Goal: Use online tool/utility: Utilize a website feature to perform a specific function

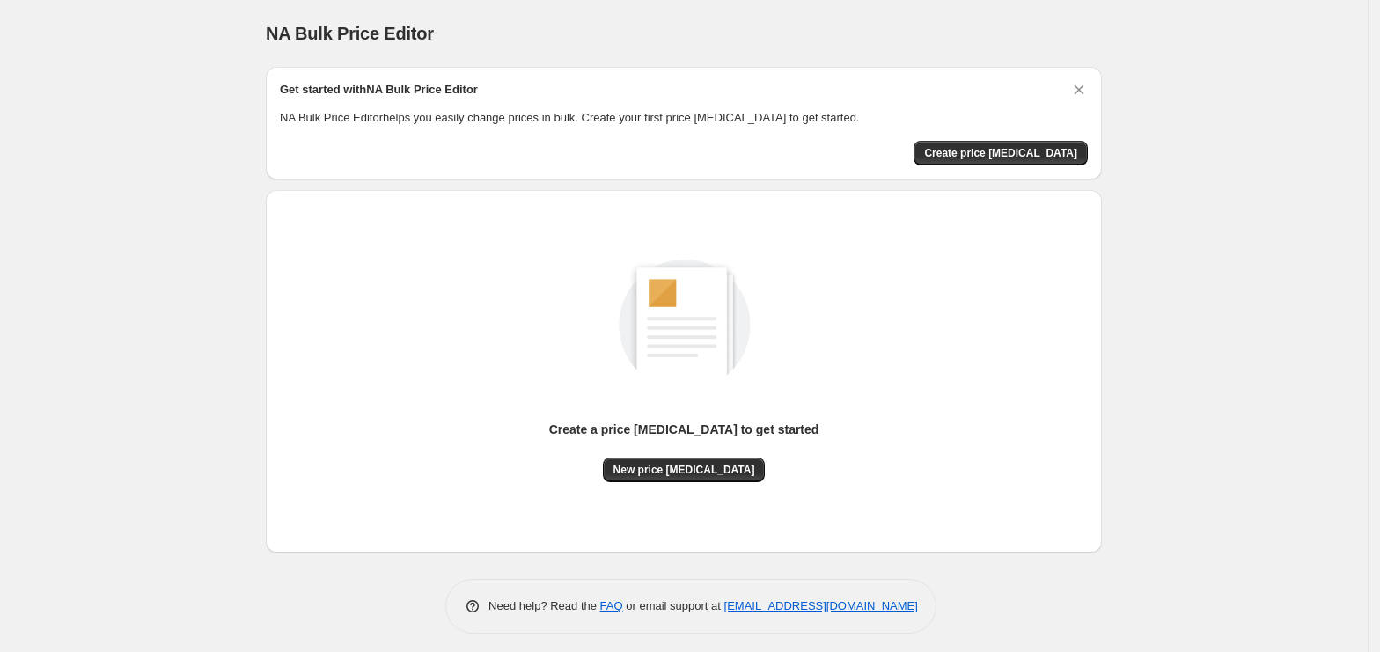
click at [672, 484] on div "Create a price [MEDICAL_DATA] to get started New price [MEDICAL_DATA]" at bounding box center [684, 371] width 808 height 334
click at [707, 458] on button "New price [MEDICAL_DATA]" at bounding box center [684, 470] width 163 height 25
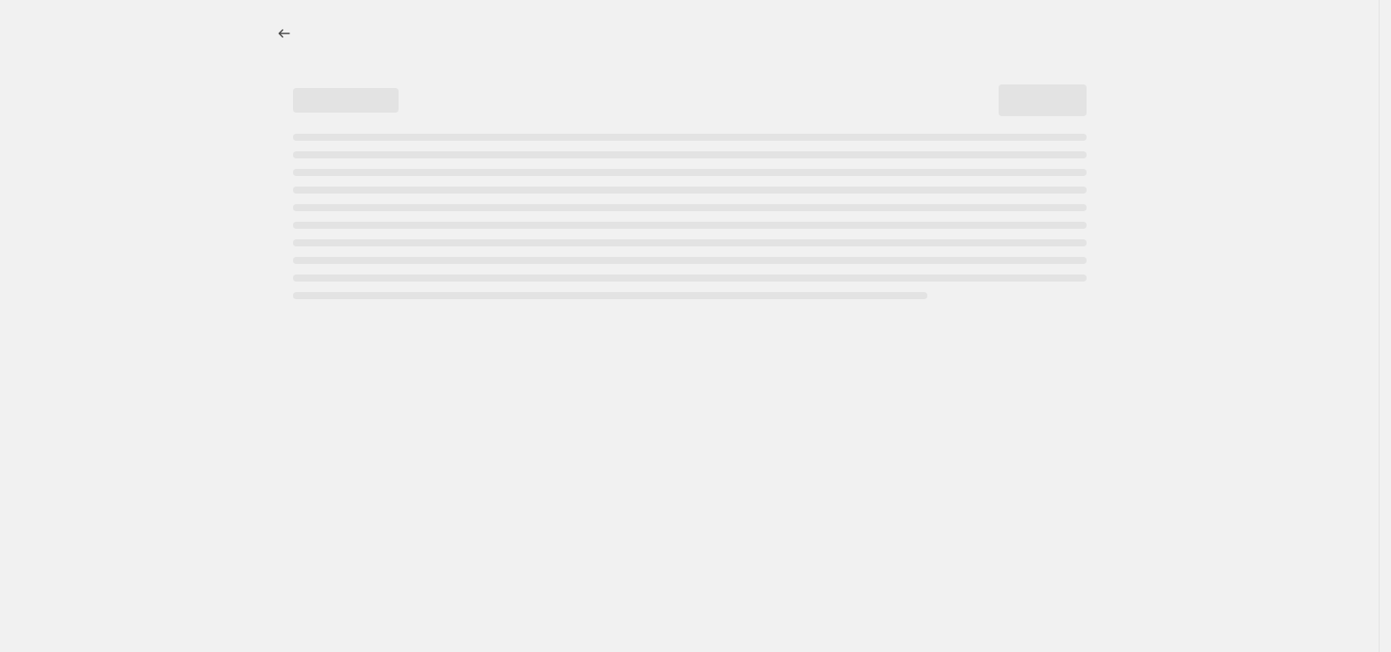
select select "percentage"
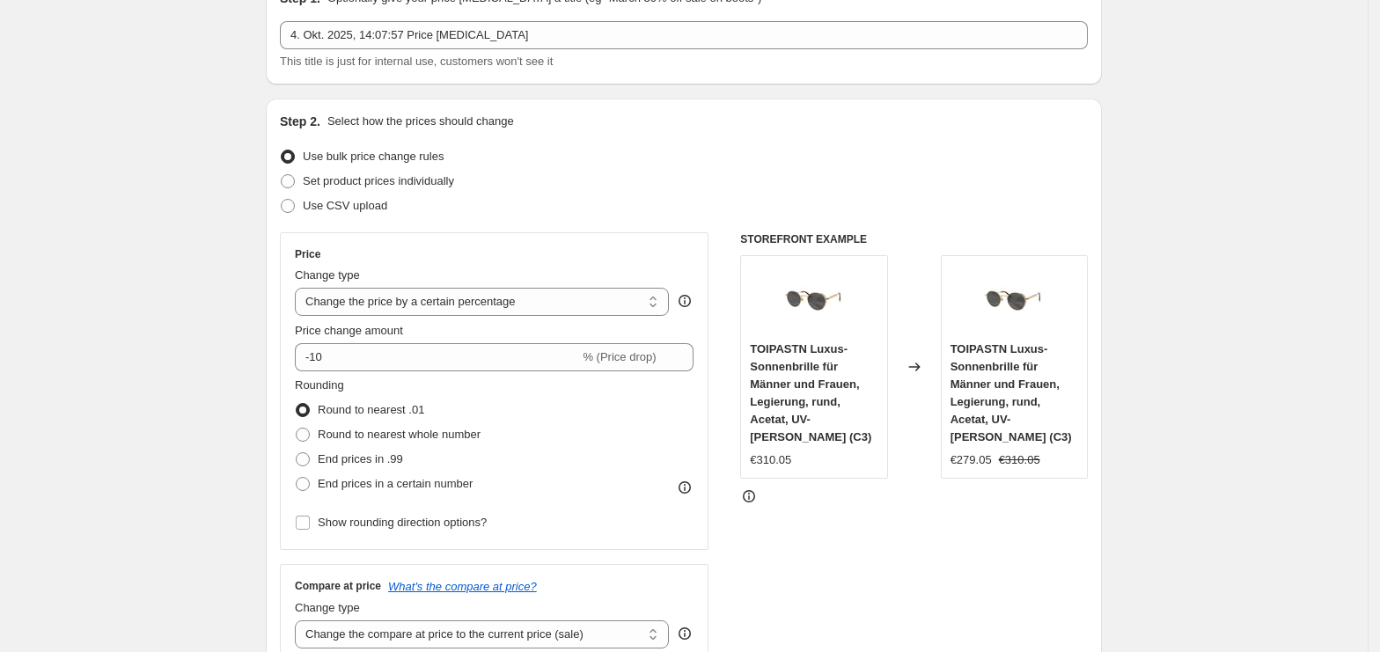
scroll to position [117, 0]
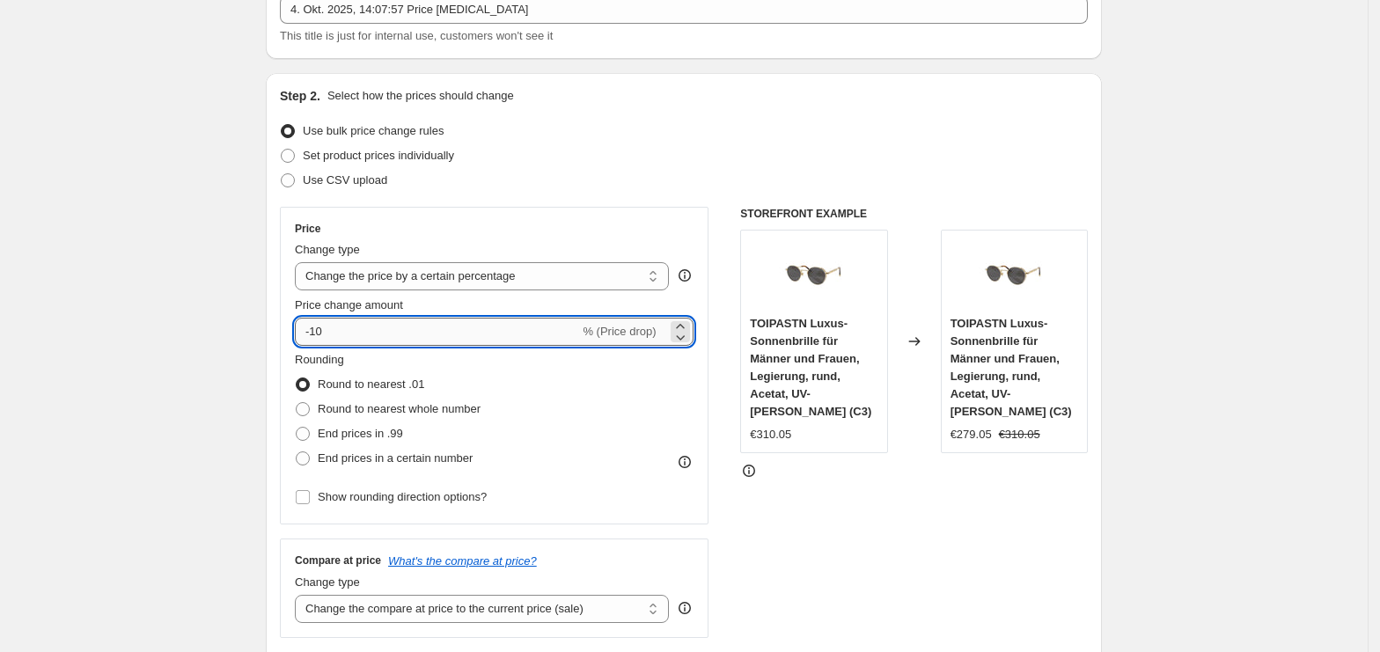
click at [434, 321] on input "-10" at bounding box center [437, 332] width 284 height 28
type input "-1"
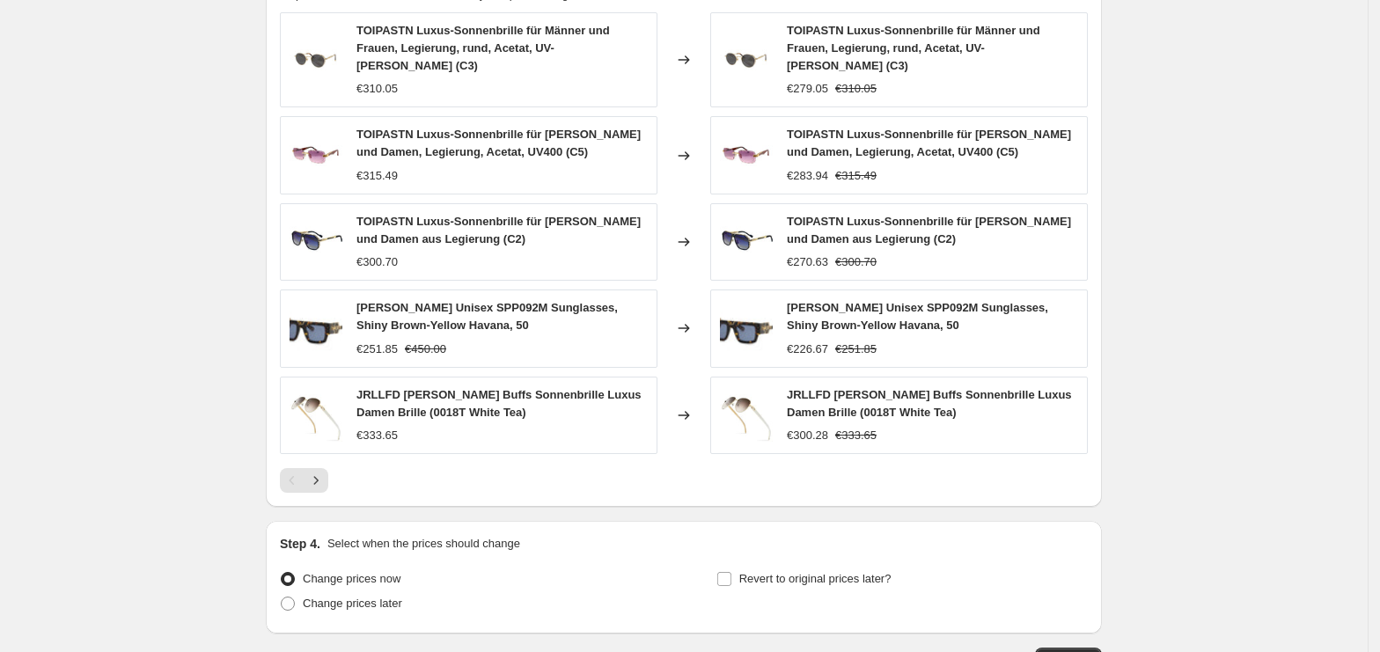
scroll to position [1056, 0]
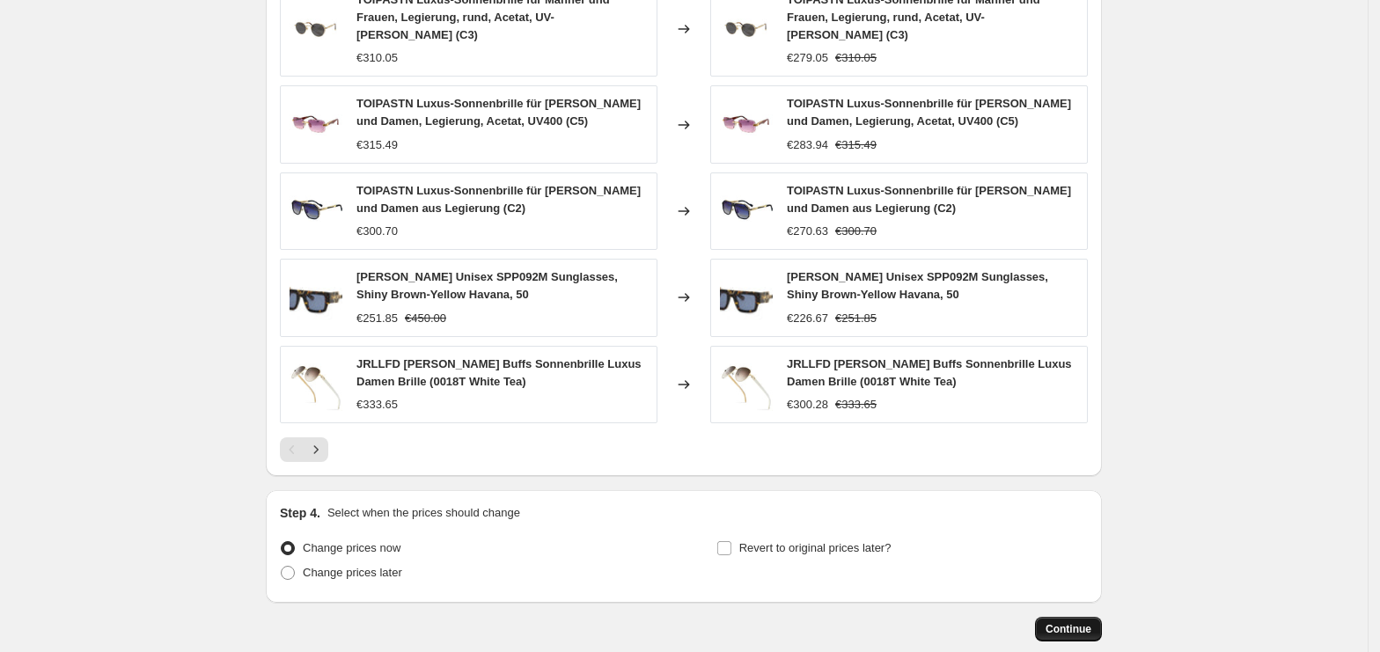
type input "-35"
click at [1098, 617] on button "Continue" at bounding box center [1068, 629] width 67 height 25
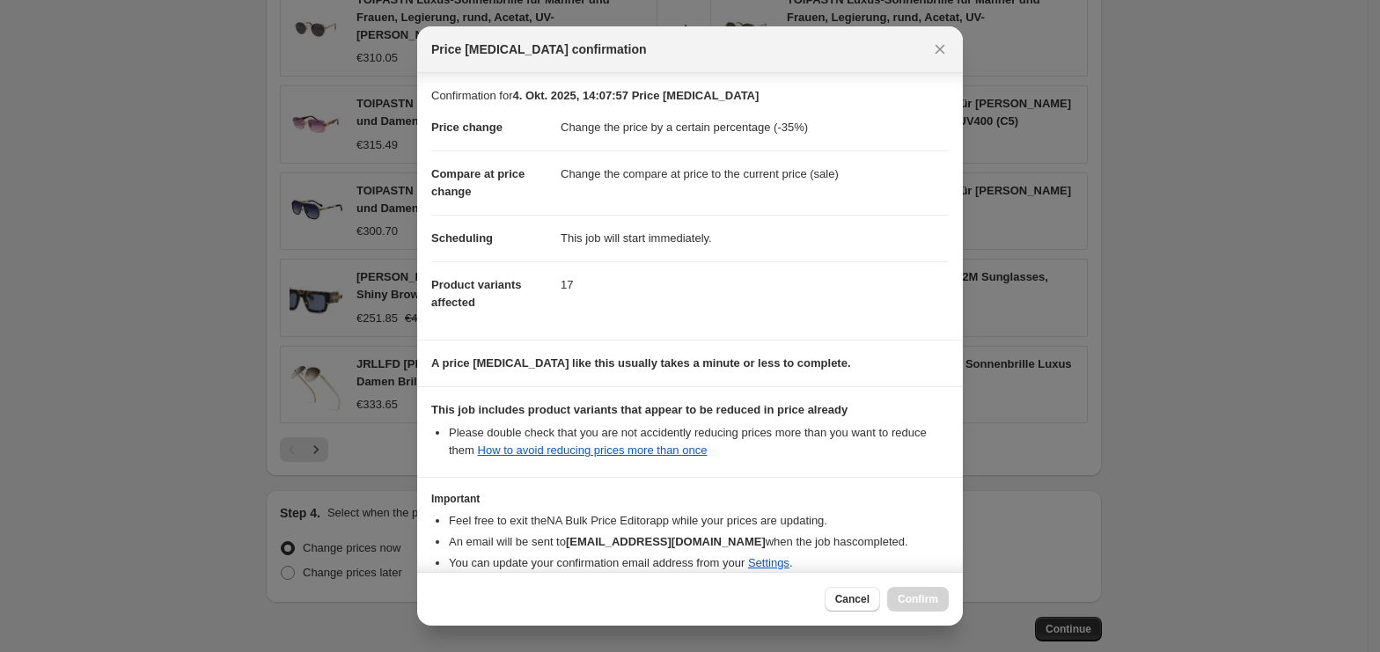
scroll to position [90, 0]
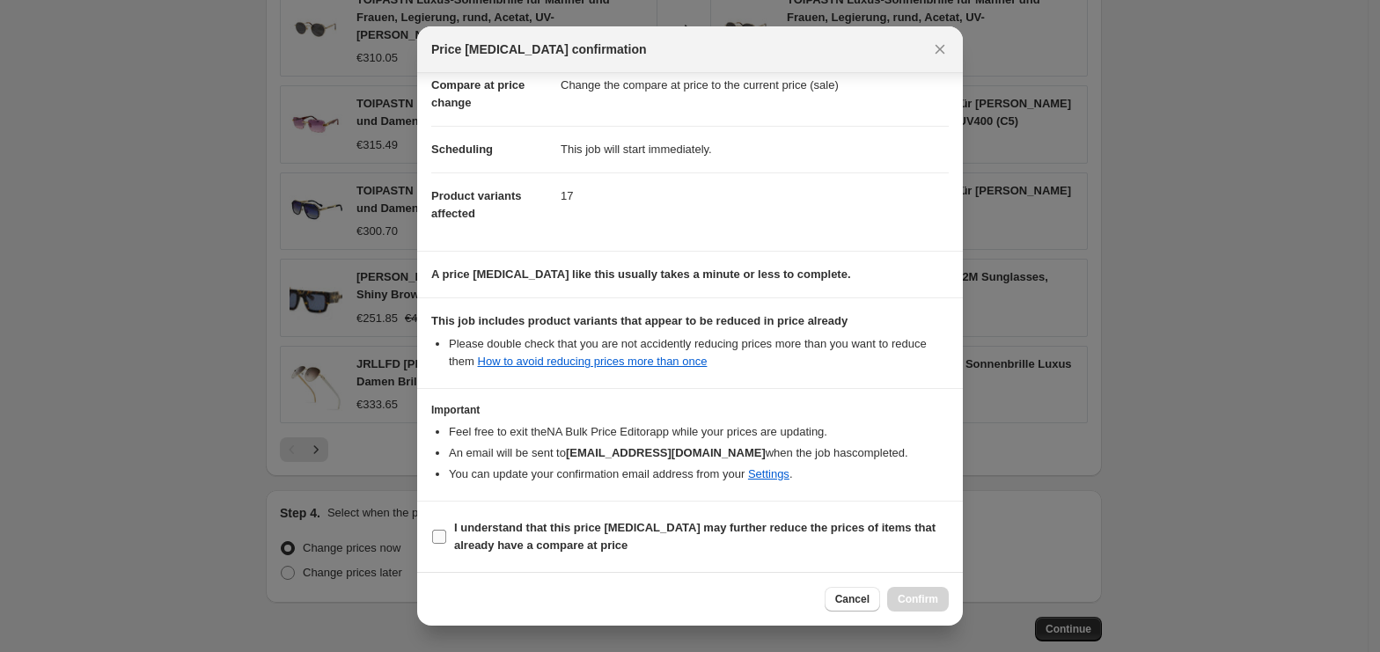
drag, startPoint x: 545, startPoint y: 561, endPoint x: 655, endPoint y: 558, distance: 110.0
click at [549, 560] on section "I understand that this price [MEDICAL_DATA] may further reduce the prices of it…" at bounding box center [689, 537] width 545 height 70
drag, startPoint x: 605, startPoint y: 554, endPoint x: 663, endPoint y: 554, distance: 57.2
click at [613, 554] on label "I understand that this price [MEDICAL_DATA] may further reduce the prices of it…" at bounding box center [689, 537] width 517 height 42
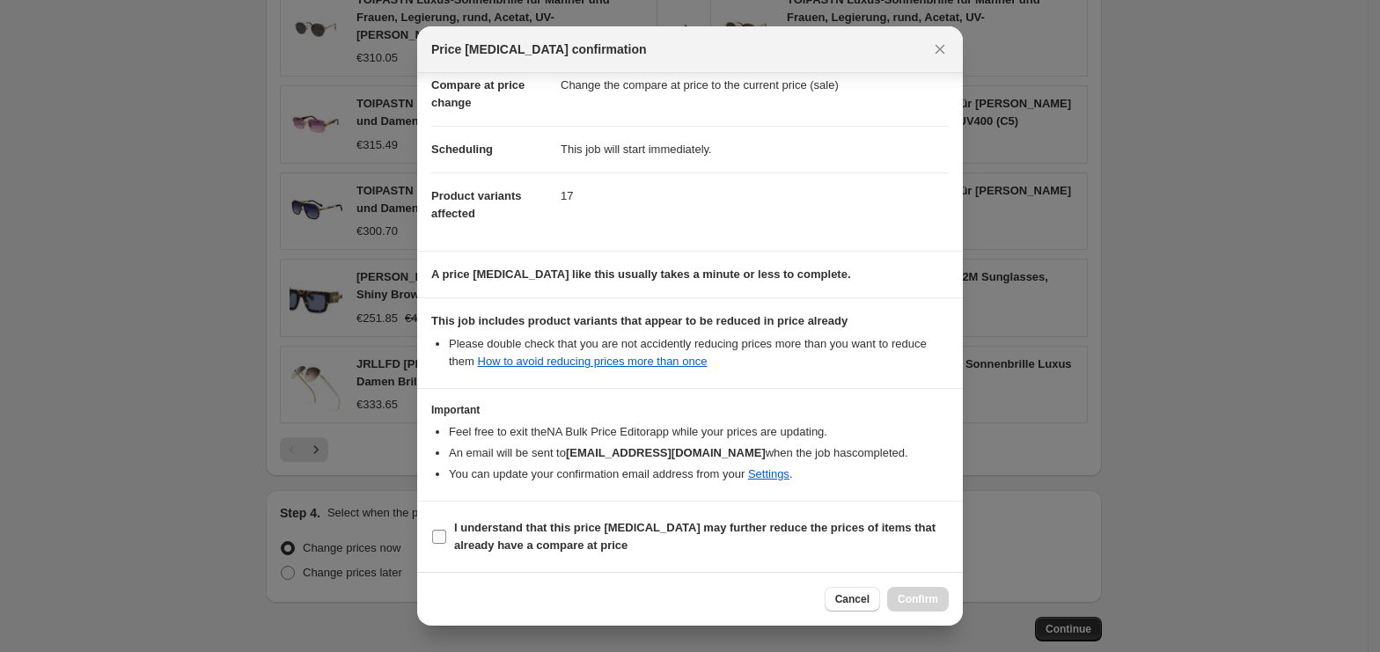
click at [625, 551] on span "I understand that this price [MEDICAL_DATA] may further reduce the prices of it…" at bounding box center [701, 536] width 494 height 35
click at [446, 544] on input "I understand that this price [MEDICAL_DATA] may further reduce the prices of it…" at bounding box center [439, 537] width 14 height 14
checkbox input "true"
click at [923, 598] on span "Confirm" at bounding box center [917, 599] width 40 height 14
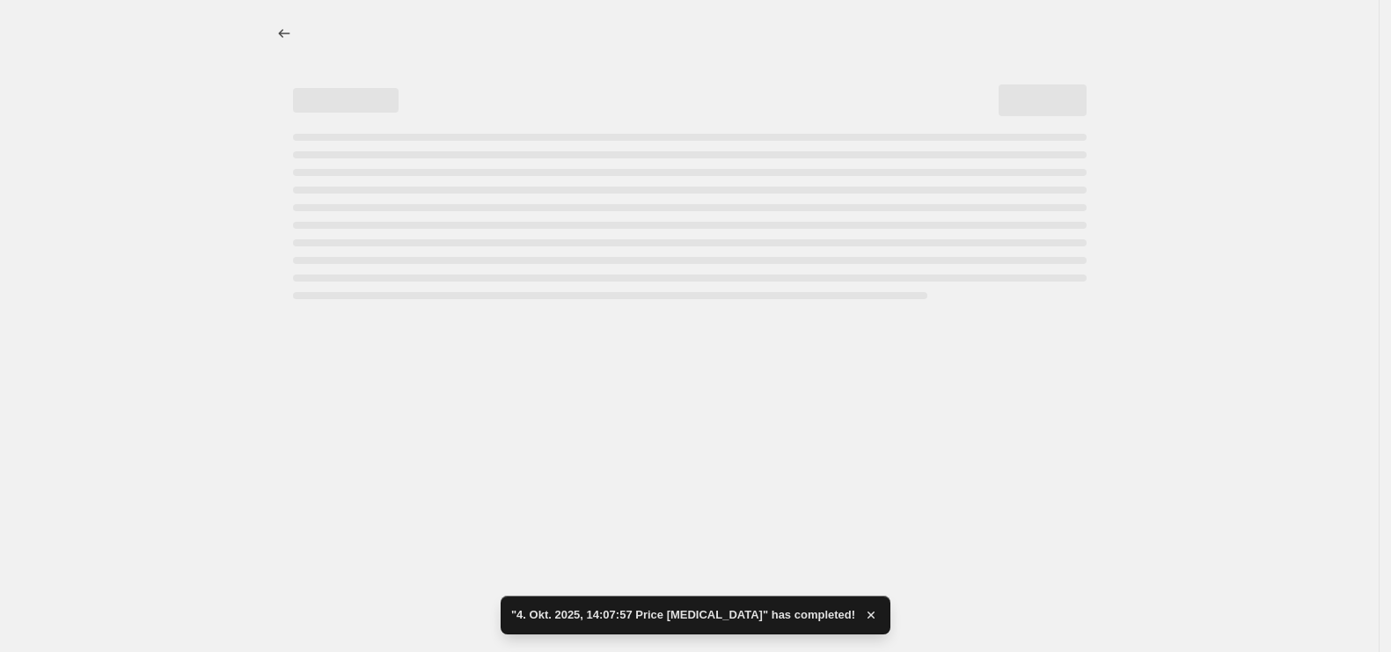
select select "percentage"
